Goal: Information Seeking & Learning: Learn about a topic

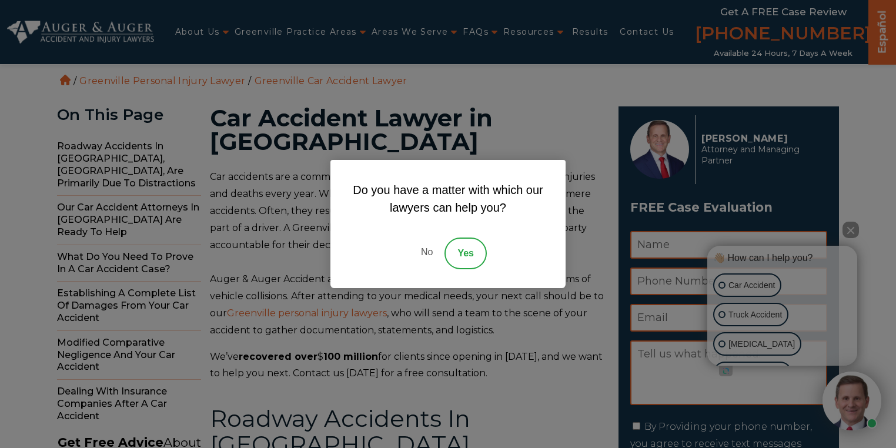
click at [426, 255] on link "No" at bounding box center [426, 254] width 35 height 32
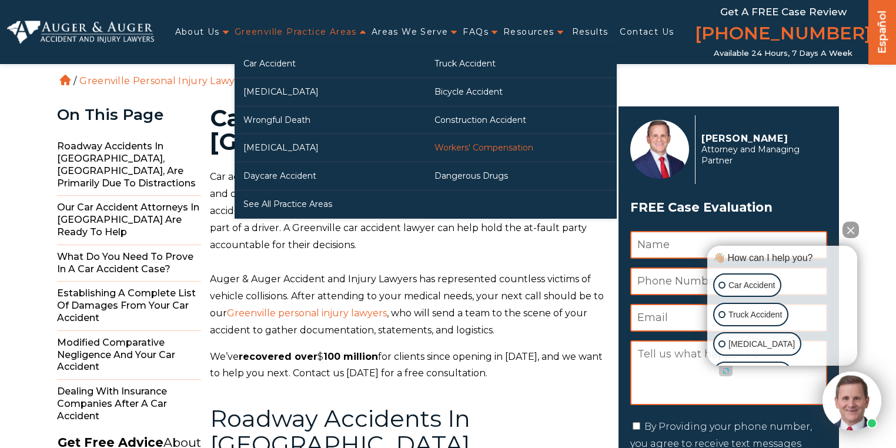
click at [479, 143] on link "Workers' Compensation" at bounding box center [521, 148] width 191 height 28
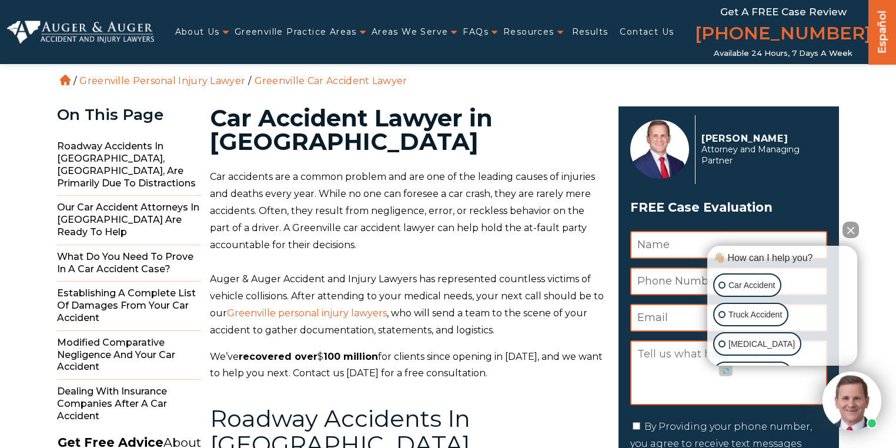
click at [430, 275] on span "Auger & Auger Accident and Injury Lawyers has represented countless victims of …" at bounding box center [407, 295] width 394 height 45
click at [499, 176] on span "Car accidents are a common problem and are one of the leading causes of injurie…" at bounding box center [402, 210] width 385 height 79
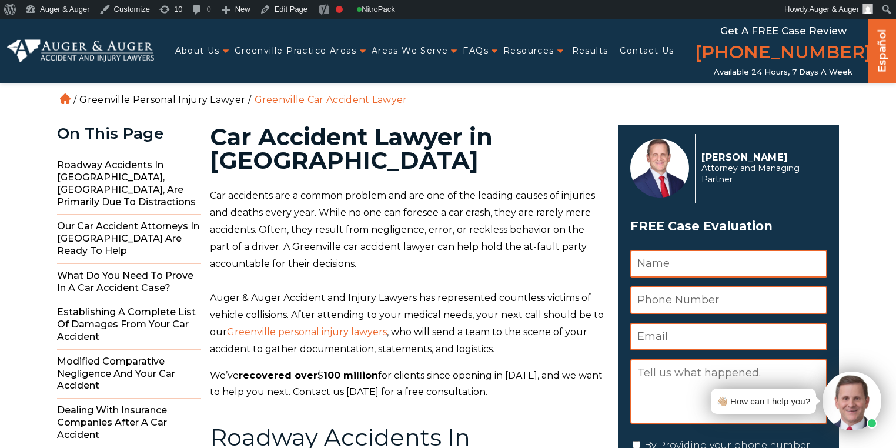
click at [173, 101] on link "Greenville Personal Injury Lawyer" at bounding box center [162, 99] width 166 height 11
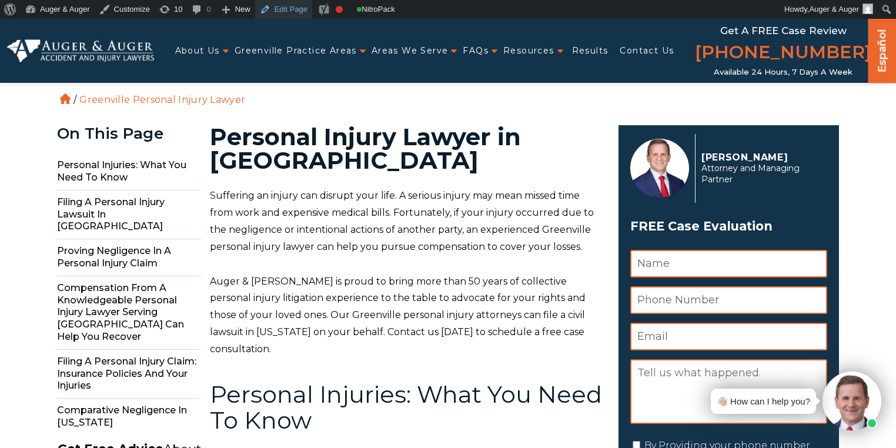
click at [283, 12] on link "Edit Page" at bounding box center [283, 9] width 57 height 19
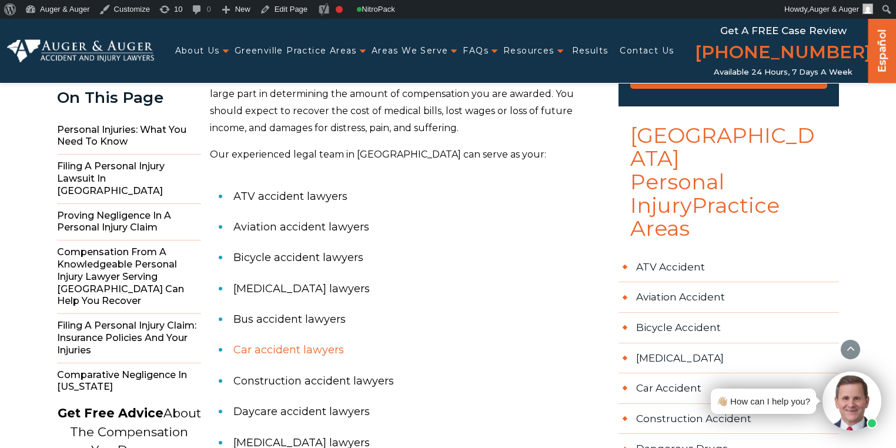
scroll to position [612, 0]
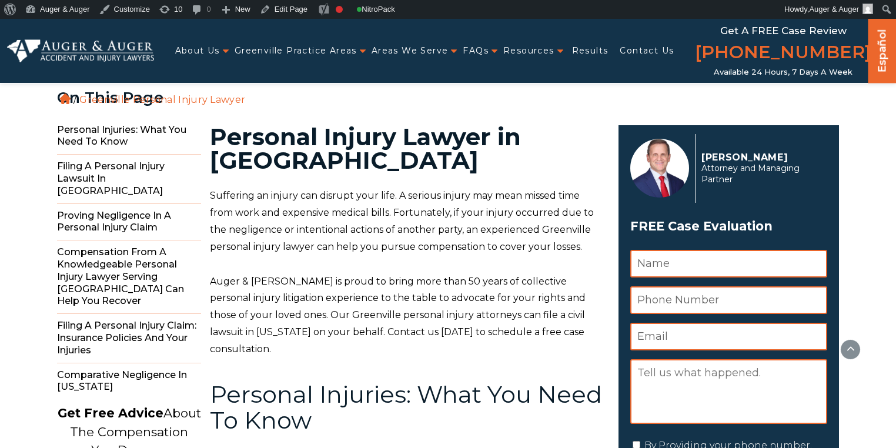
scroll to position [423, 0]
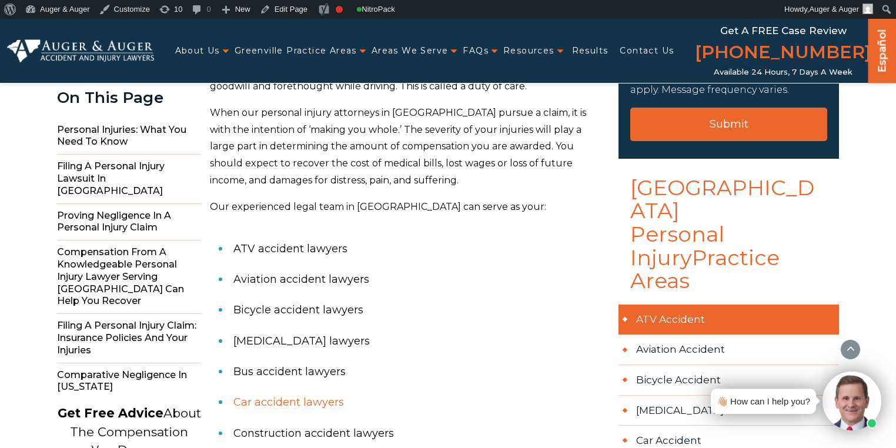
click at [658, 305] on link "ATV Accident" at bounding box center [729, 320] width 221 height 31
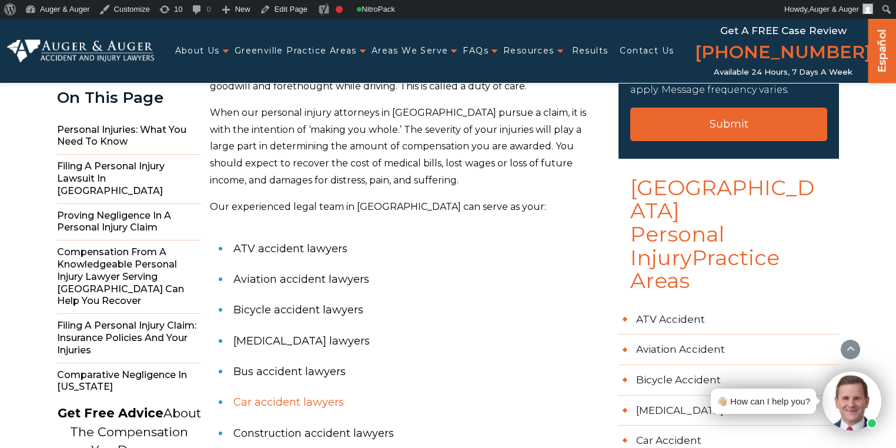
click at [383, 264] on li "Aviation accident lawyers" at bounding box center [418, 279] width 371 height 31
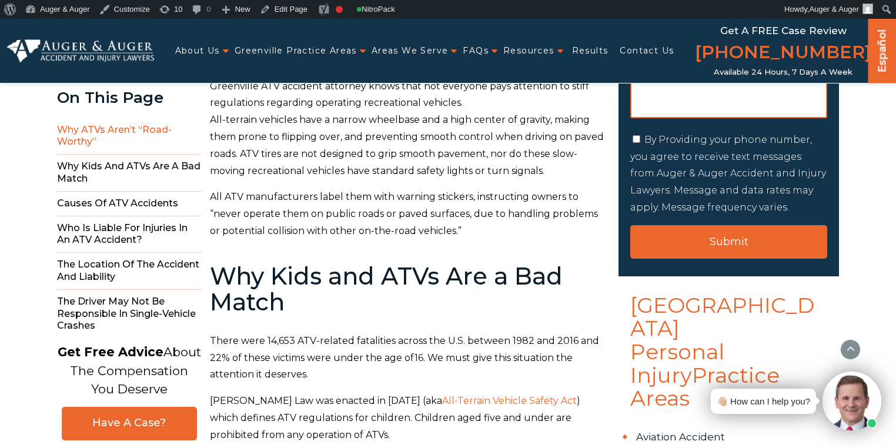
scroll to position [423, 0]
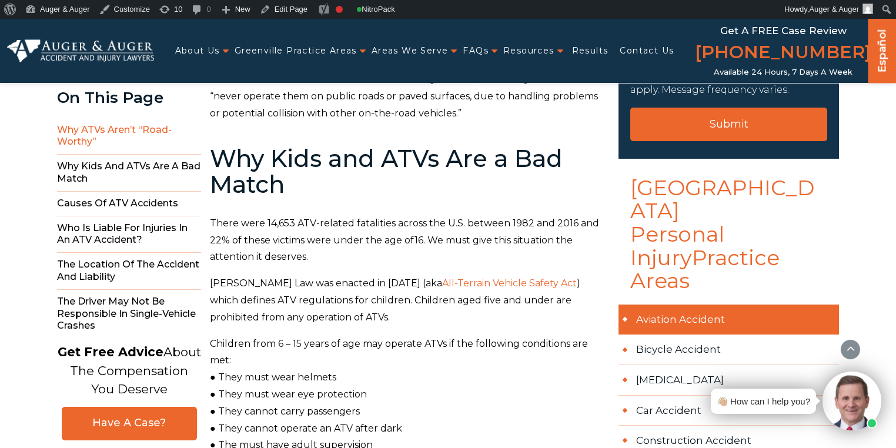
click at [666, 305] on link "Aviation Accident" at bounding box center [729, 320] width 221 height 31
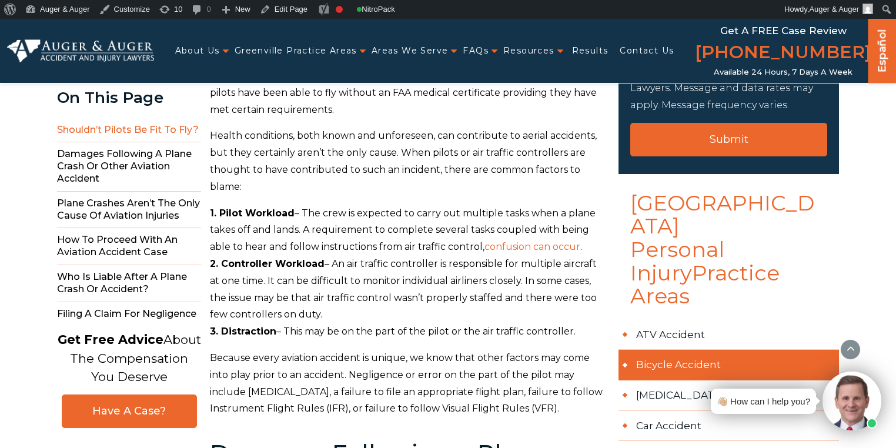
scroll to position [423, 0]
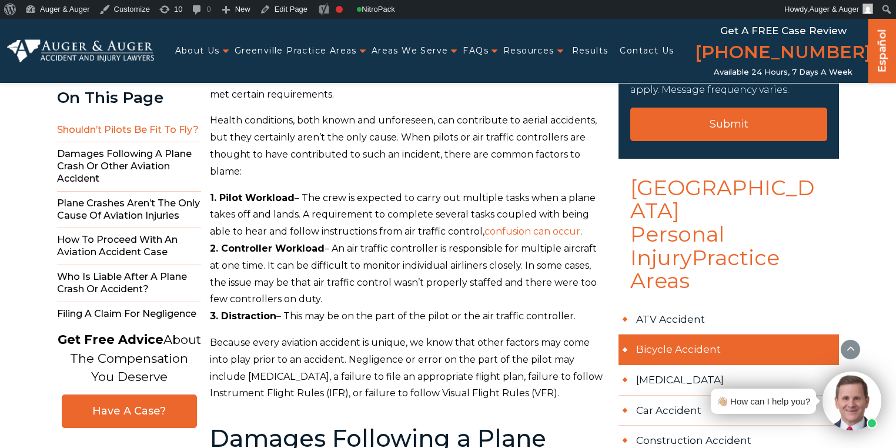
click at [659, 335] on link "Bicycle Accident" at bounding box center [729, 350] width 221 height 31
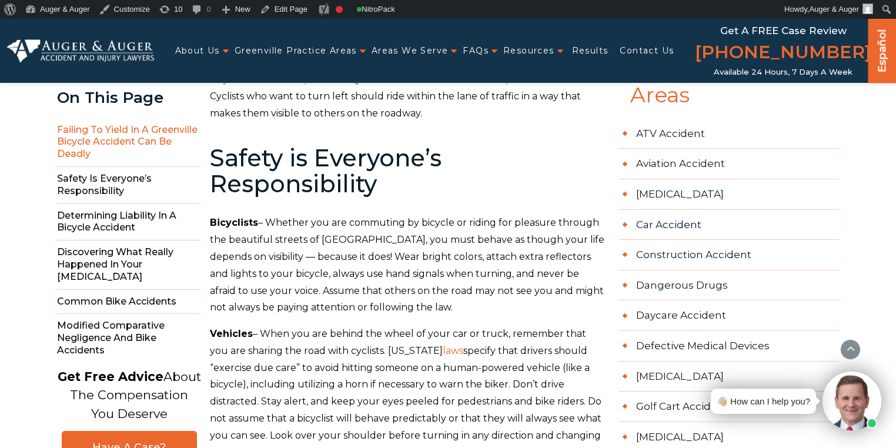
scroll to position [612, 0]
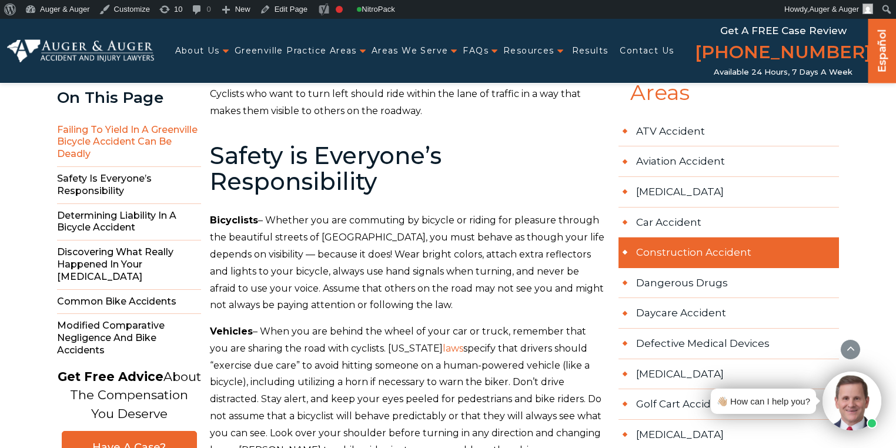
click at [703, 238] on link "Construction Accident" at bounding box center [729, 253] width 221 height 31
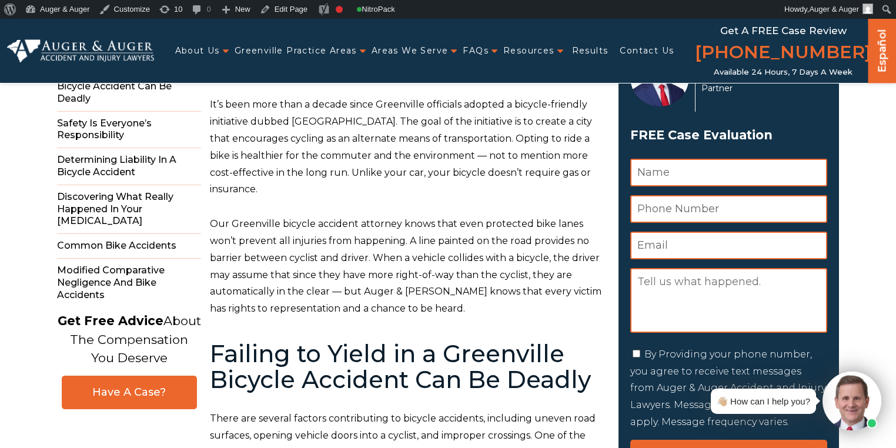
scroll to position [0, 0]
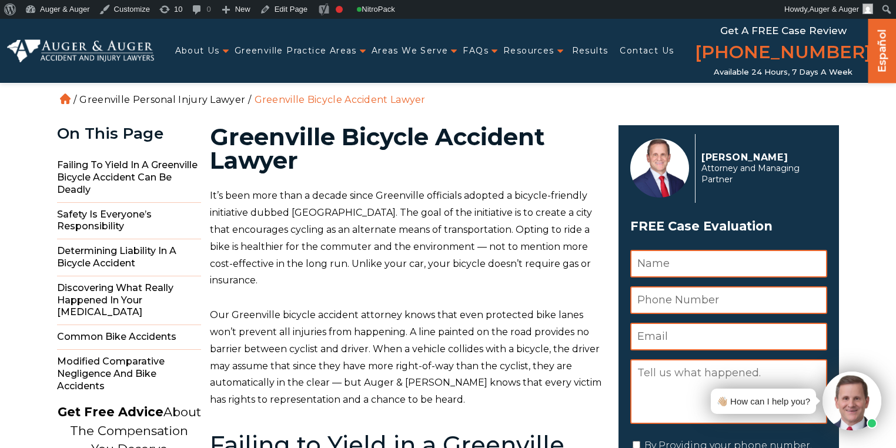
click at [172, 101] on link "Greenville Personal Injury Lawyer" at bounding box center [162, 99] width 166 height 11
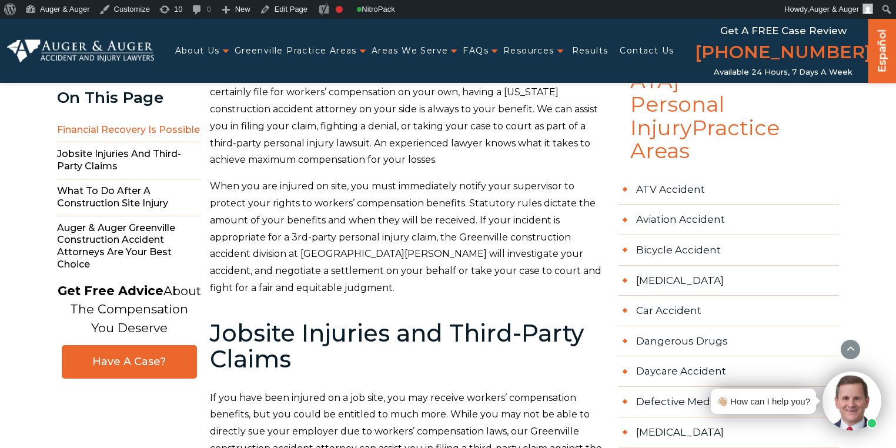
scroll to position [564, 0]
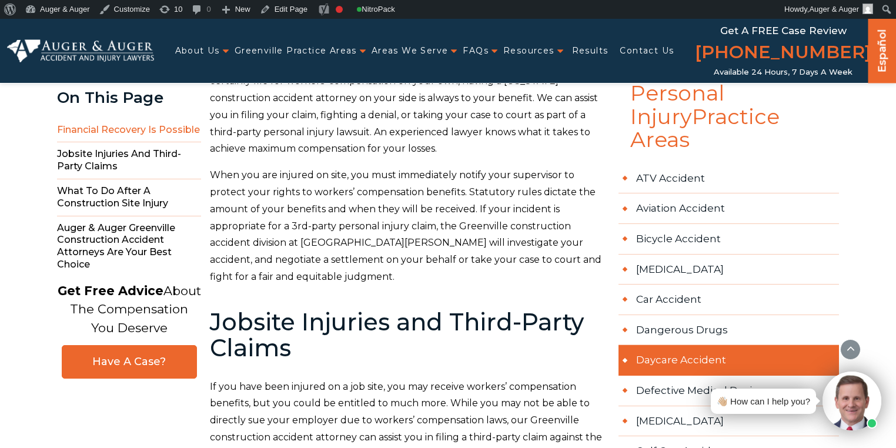
click at [645, 345] on link "Daycare Accident" at bounding box center [729, 360] width 221 height 31
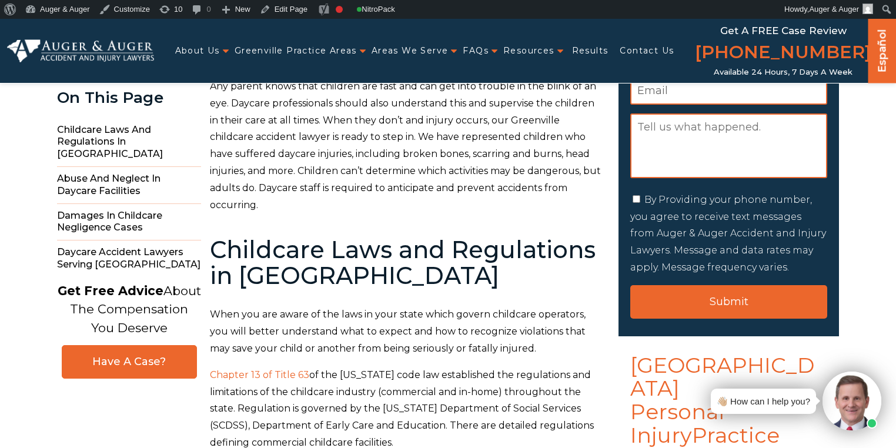
scroll to position [94, 0]
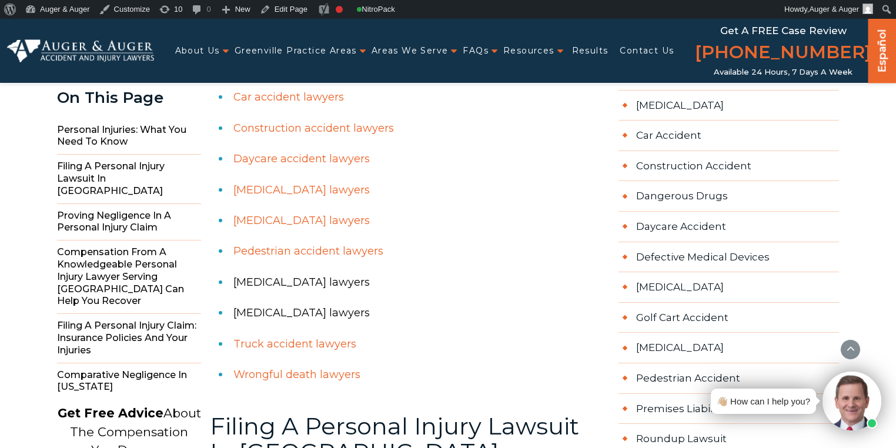
scroll to position [800, 0]
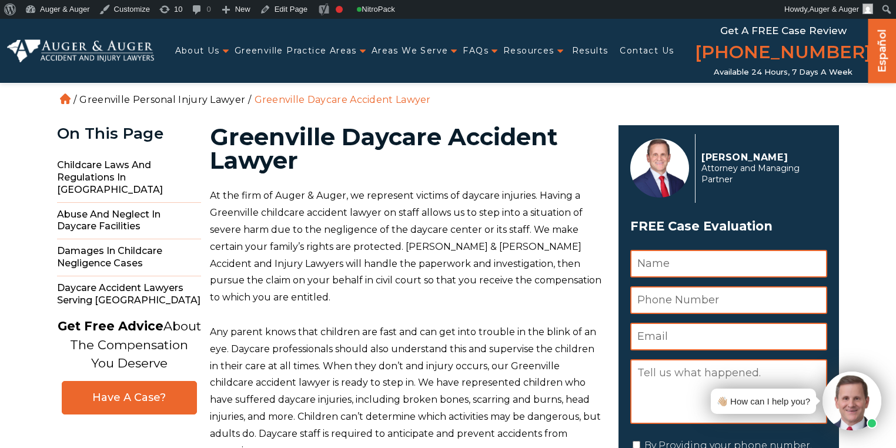
click at [188, 94] on link "Greenville Personal Injury Lawyer" at bounding box center [162, 99] width 166 height 11
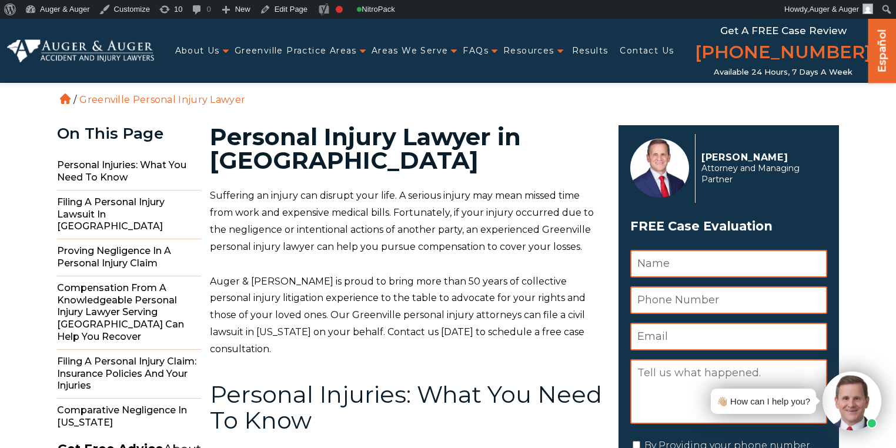
click at [440, 241] on p "Suffering an injury can disrupt your life. A serious injury may mean missed tim…" at bounding box center [407, 222] width 395 height 68
